Goal: Use online tool/utility: Utilize a website feature to perform a specific function

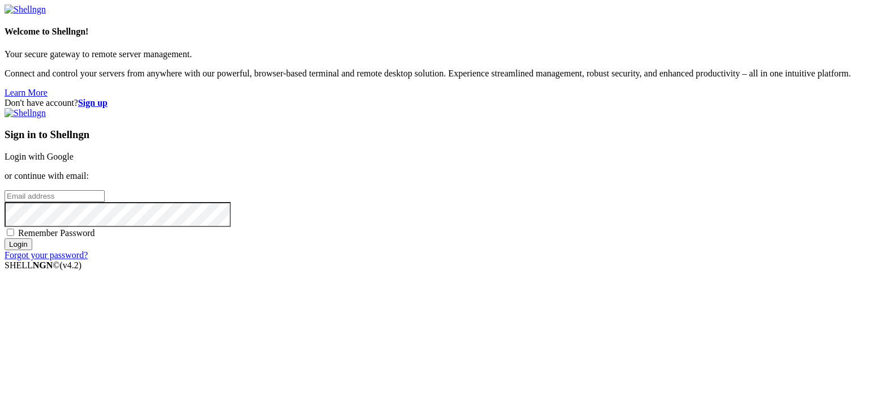
type input "edu"
click at [74, 153] on link "Login with Google" at bounding box center [39, 157] width 69 height 10
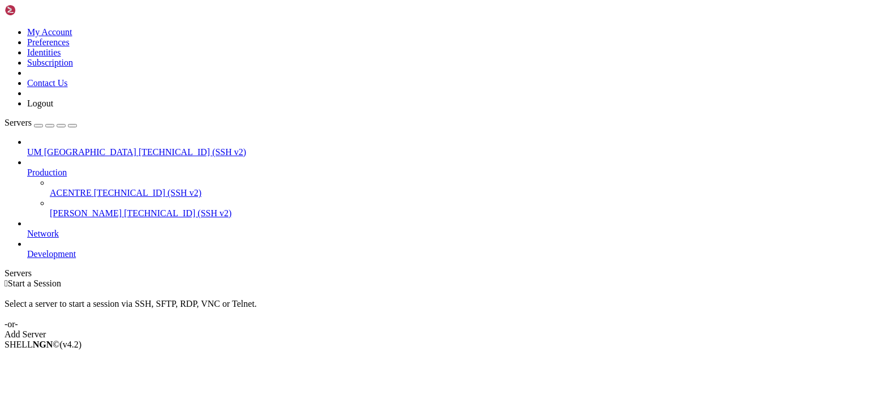
click at [94, 188] on span "[TECHNICAL_ID] (SSH v2)" at bounding box center [148, 193] width 108 height 10
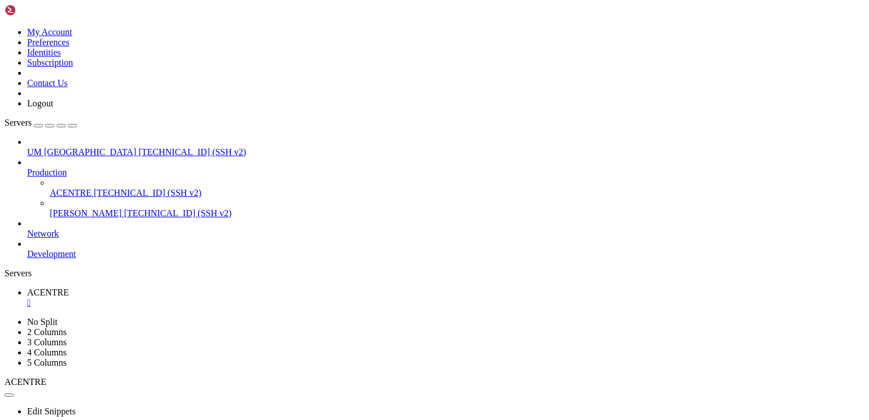
drag, startPoint x: 399, startPoint y: 682, endPoint x: 274, endPoint y: 726, distance: 132.3
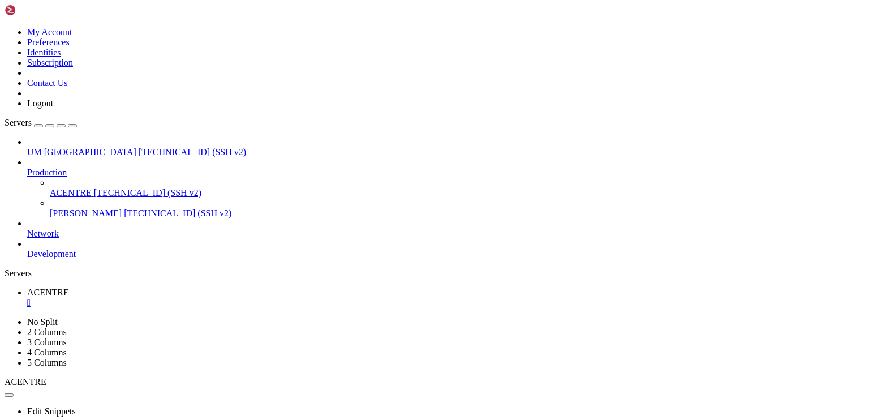
drag, startPoint x: 133, startPoint y: 815, endPoint x: 10, endPoint y: 817, distance: 122.9
drag, startPoint x: 405, startPoint y: 774, endPoint x: 274, endPoint y: 783, distance: 131.6
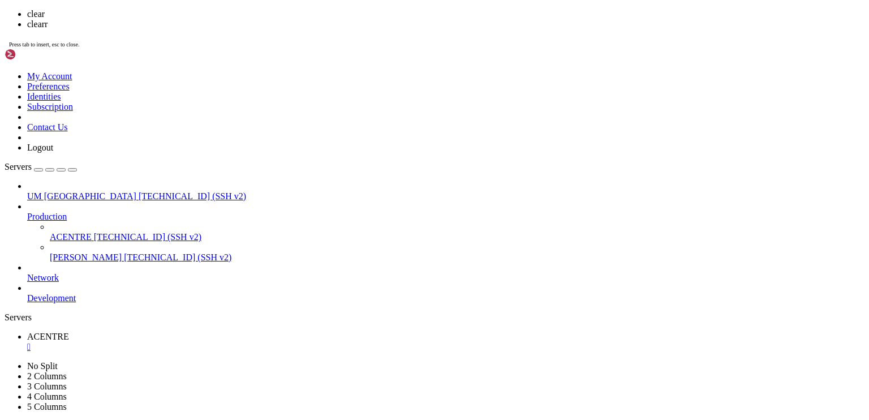
scroll to position [0, 0]
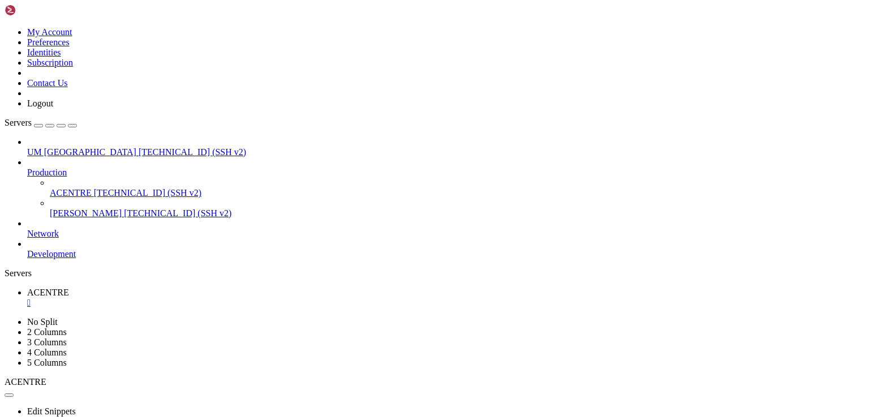
drag, startPoint x: 285, startPoint y: 614, endPoint x: 195, endPoint y: 617, distance: 90.0
drag, startPoint x: 332, startPoint y: 655, endPoint x: 269, endPoint y: 667, distance: 63.8
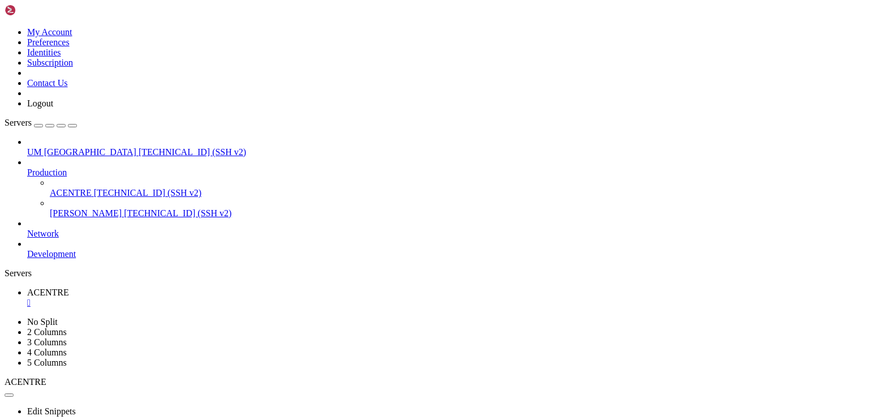
drag, startPoint x: 207, startPoint y: 622, endPoint x: 134, endPoint y: 623, distance: 73.6
drag, startPoint x: 388, startPoint y: 682, endPoint x: 281, endPoint y: 665, distance: 109.0
